Goal: Task Accomplishment & Management: Use online tool/utility

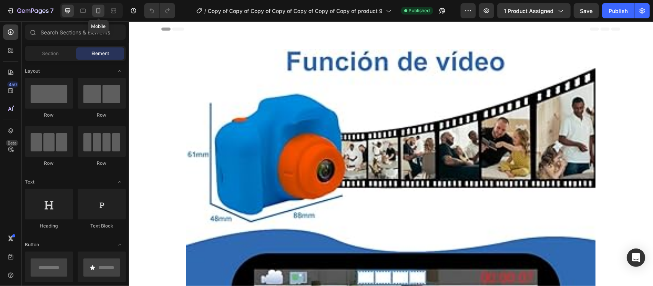
click at [99, 15] on div at bounding box center [98, 11] width 12 height 12
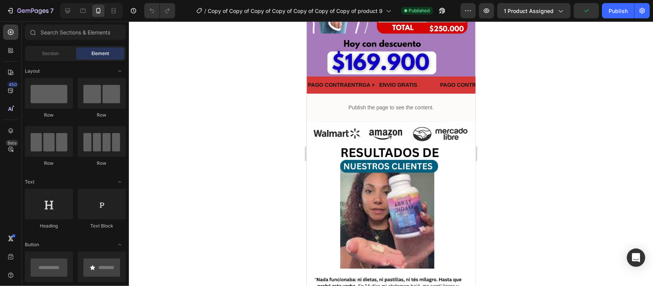
scroll to position [242, 0]
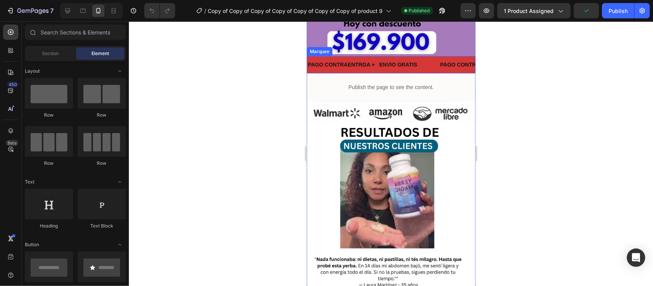
click at [426, 56] on div "PAGO CONTRAENTRGA + ENVIO GRATIS Text" at bounding box center [373, 64] width 132 height 17
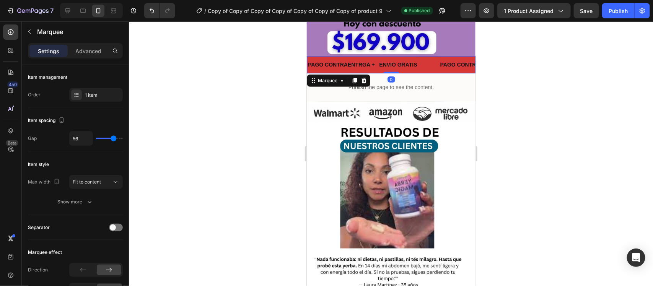
click at [426, 56] on div "PAGO CONTRAENTRGA + ENVIO GRATIS Text" at bounding box center [373, 64] width 132 height 17
click at [429, 56] on div "PAGO CONTRAENTRGA + ENVIO GRATIS Text" at bounding box center [373, 64] width 132 height 17
click at [410, 60] on p "PAGO CONTRAENTRGA + ENVIO GRATIS" at bounding box center [362, 65] width 109 height 10
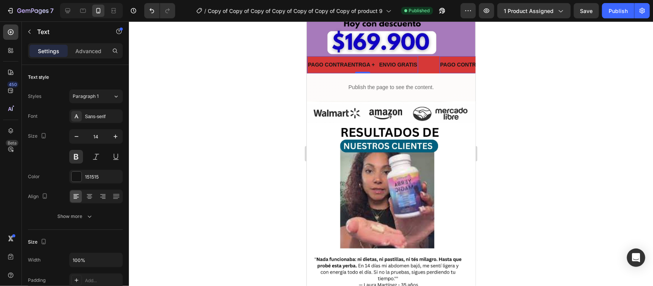
click at [423, 56] on div "PAGO CONTRAENTRGA + ENVIO GRATIS Text 0" at bounding box center [373, 64] width 132 height 17
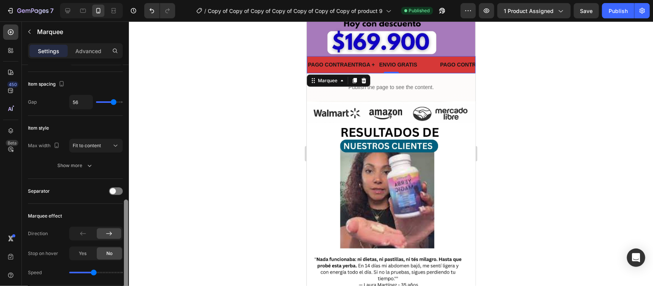
scroll to position [1, 0]
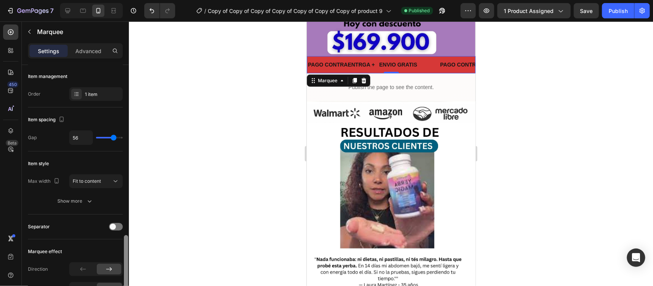
drag, startPoint x: 125, startPoint y: 91, endPoint x: 167, endPoint y: 87, distance: 42.6
click at [163, 0] on div "7 Version history / Copy of Copy of Copy of Copy of Copy of Copy of Copy of pro…" at bounding box center [326, 0] width 653 height 0
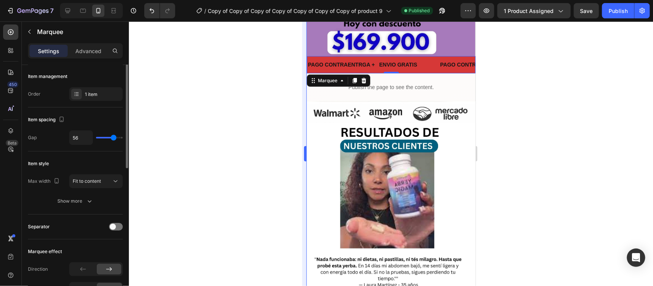
scroll to position [0, 0]
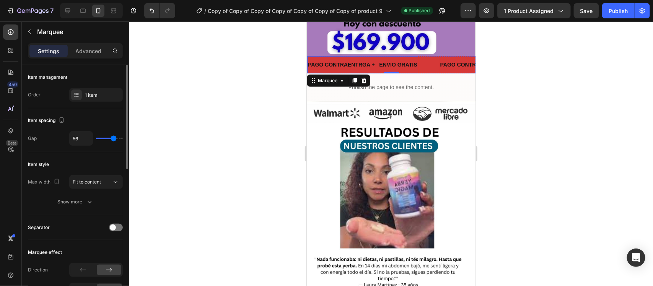
click at [382, 60] on p "PAGO CONTRAENTRGA + ENVIO GRATIS" at bounding box center [362, 65] width 109 height 10
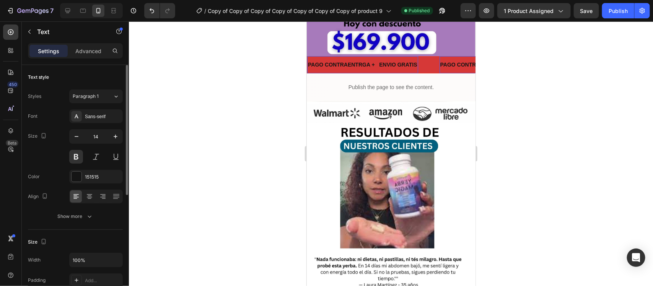
click at [382, 60] on p "PAGO CONTRAENTRGA + ENVIO GRATIS" at bounding box center [362, 65] width 109 height 10
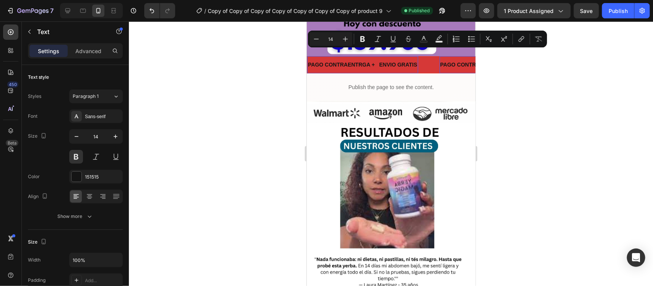
drag, startPoint x: 635, startPoint y: 165, endPoint x: 623, endPoint y: 160, distance: 13.1
click at [634, 165] on div at bounding box center [391, 153] width 524 height 265
